Goal: Find specific page/section: Find specific page/section

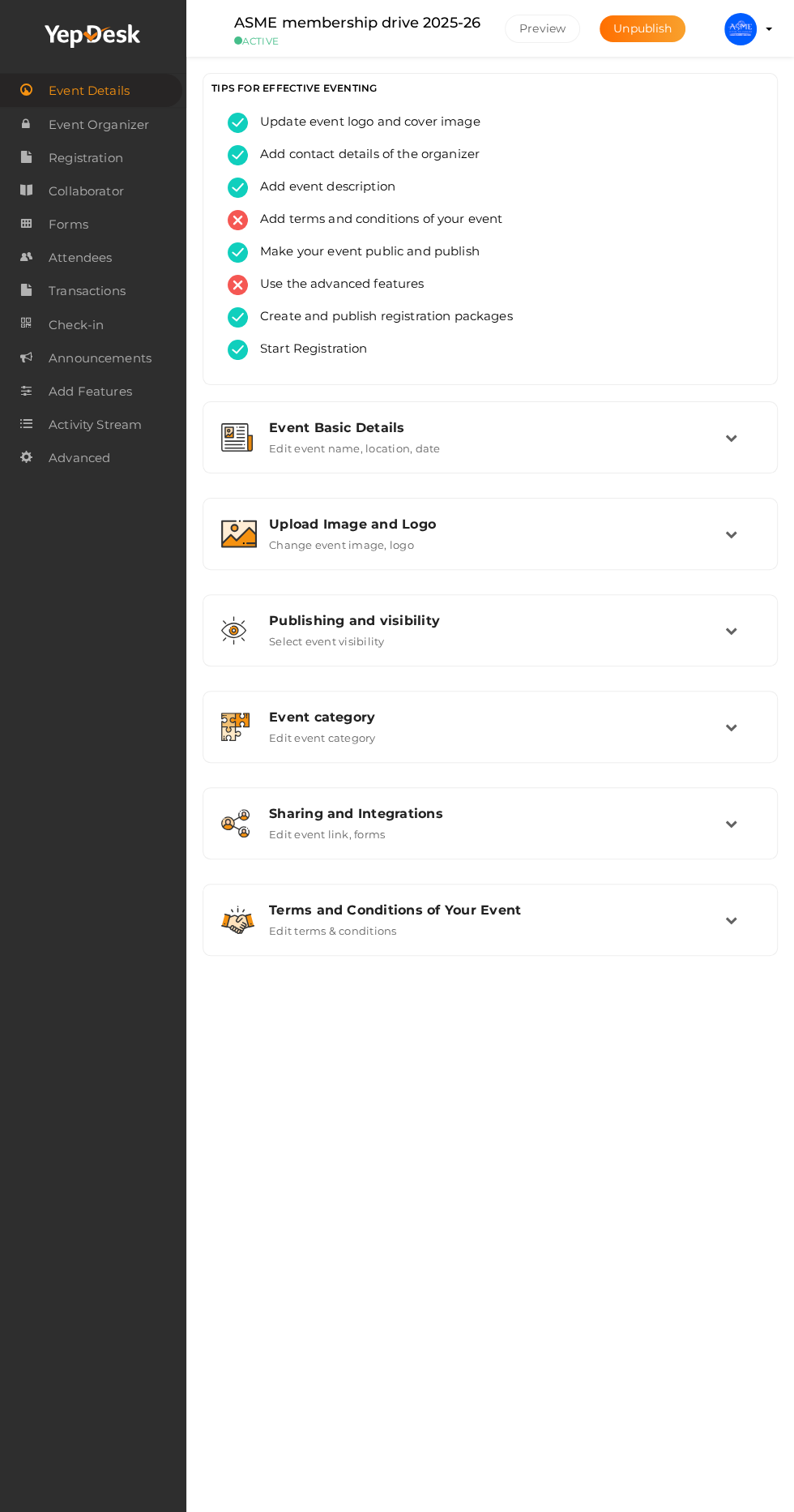
click at [133, 260] on link "Attendees" at bounding box center [93, 258] width 187 height 34
